Goal: Complete application form

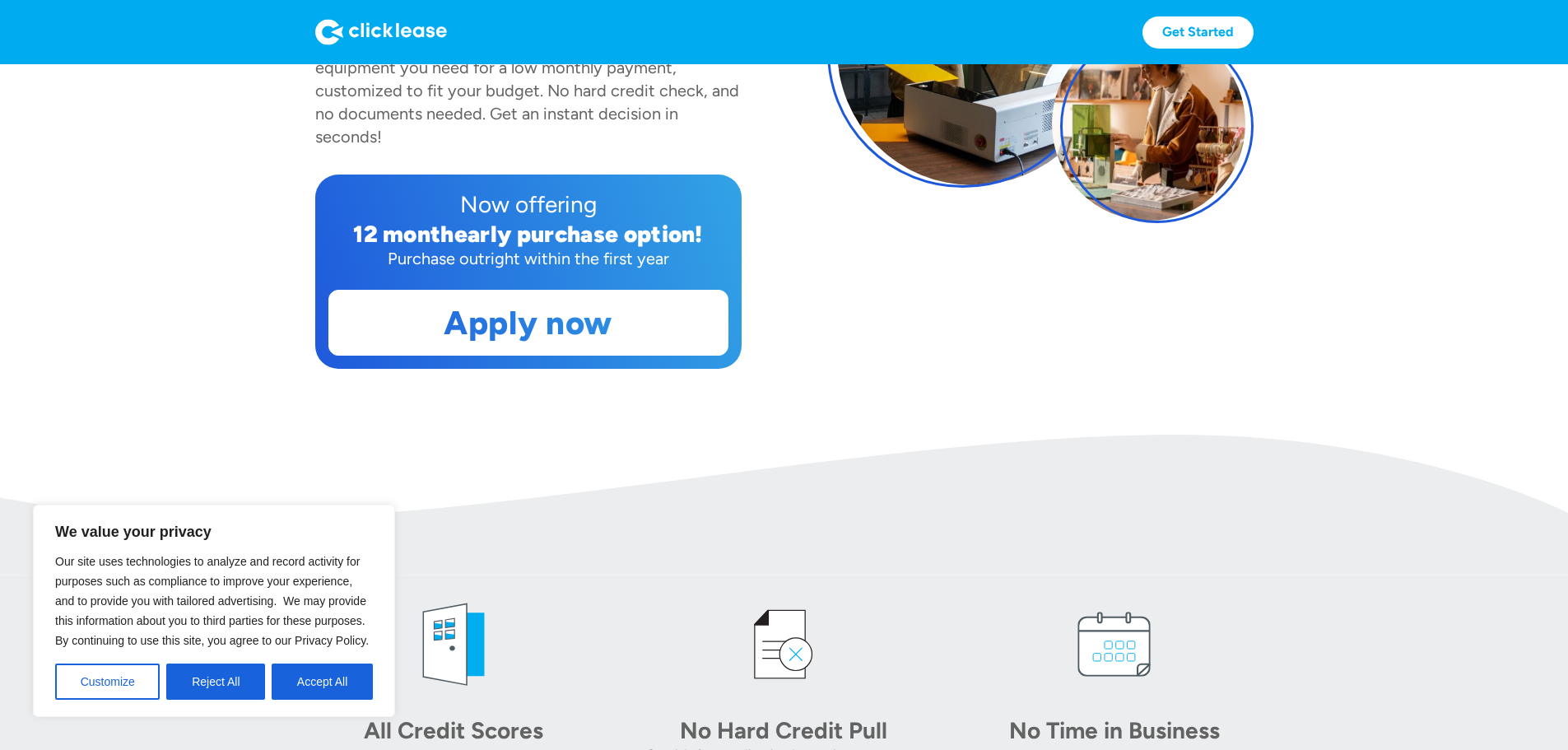
click at [505, 365] on div "Now offering 12 month early purchase option! Purchase outright within the first…" at bounding box center [529, 271] width 427 height 194
click at [300, 677] on button "Accept All" at bounding box center [321, 682] width 101 height 36
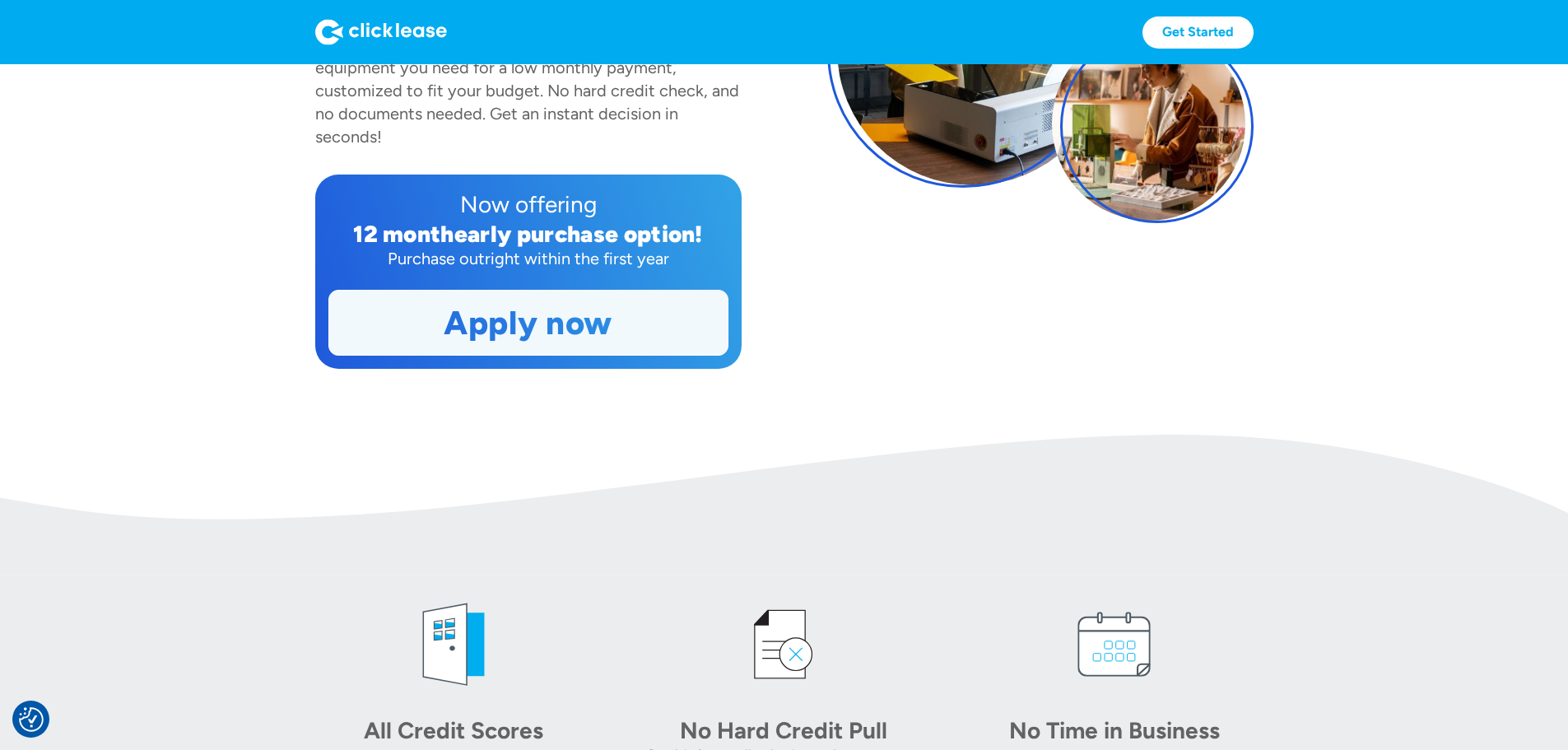
click at [456, 355] on link "Apply now" at bounding box center [528, 322] width 398 height 64
